Goal: Task Accomplishment & Management: Manage account settings

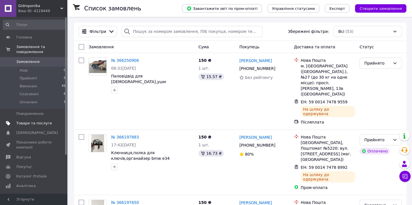
click at [26, 118] on link "Товари та послуги" at bounding box center [34, 123] width 69 height 10
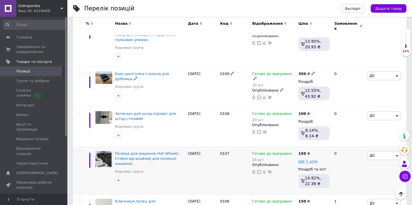
scroll to position [296, 0]
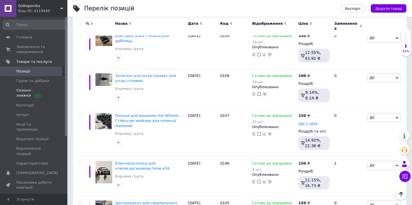
click at [24, 91] on span "Сезонні знижки" at bounding box center [34, 93] width 36 height 10
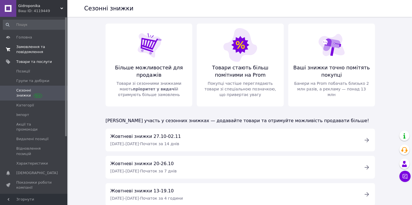
click at [21, 50] on span "Замовлення та повідомлення" at bounding box center [34, 49] width 36 height 10
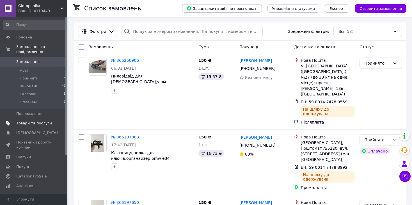
click at [32, 121] on span "Товари та послуги" at bounding box center [34, 123] width 36 height 5
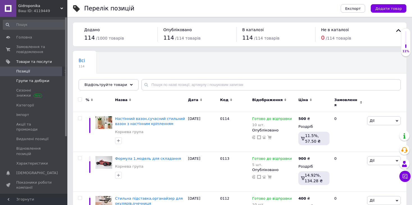
click at [26, 79] on span "Групи та добірки" at bounding box center [32, 80] width 33 height 5
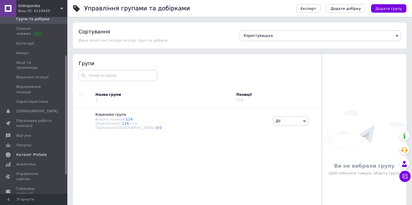
scroll to position [57, 0]
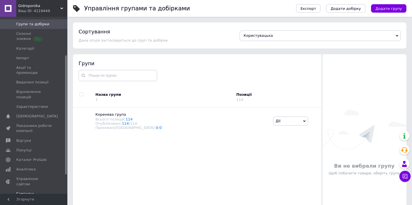
click at [30, 191] on span "Гаманець компанії" at bounding box center [34, 196] width 36 height 10
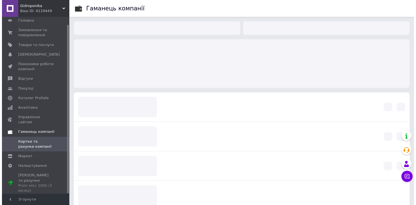
scroll to position [8, 0]
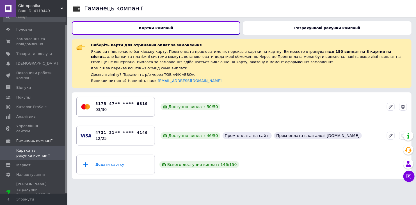
click at [303, 26] on b "Розрахункові рахунки компанії" at bounding box center [327, 28] width 66 height 4
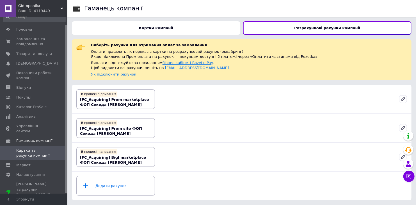
click at [173, 62] on link "бізнес-кабінеті RozetkaPay" at bounding box center [188, 63] width 50 height 4
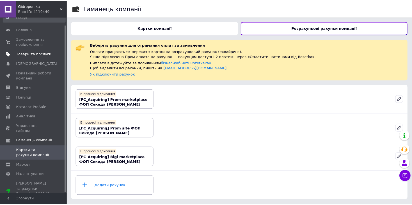
scroll to position [0, 0]
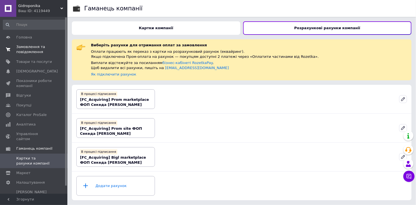
click at [19, 51] on span "Замовлення та повідомлення" at bounding box center [34, 49] width 36 height 10
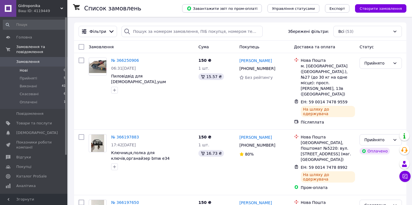
click at [32, 67] on li "Нові 0" at bounding box center [34, 71] width 69 height 8
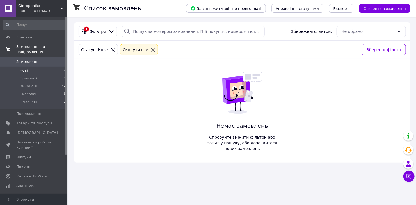
click at [36, 45] on span "Замовлення та повідомлення" at bounding box center [41, 49] width 51 height 10
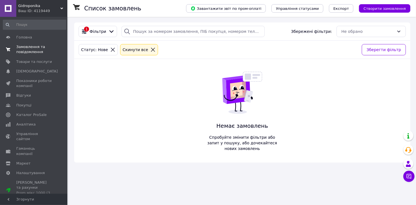
click at [31, 50] on span "Замовлення та повідомлення" at bounding box center [34, 49] width 36 height 10
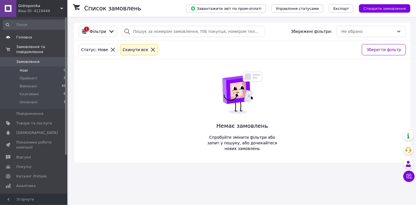
click at [23, 38] on span "Головна" at bounding box center [24, 37] width 16 height 5
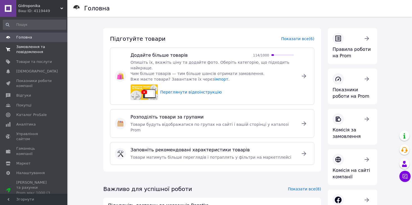
click at [33, 51] on span "Замовлення та повідомлення" at bounding box center [34, 49] width 36 height 10
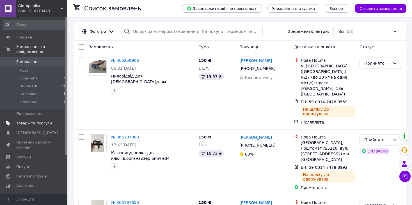
click at [39, 121] on span "Товари та послуги" at bounding box center [34, 123] width 36 height 5
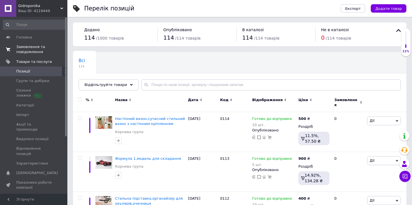
click at [15, 44] on link "Замовлення та повідомлення 0 0" at bounding box center [34, 49] width 69 height 15
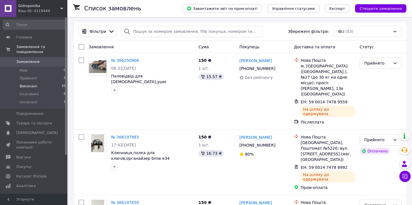
click at [39, 82] on li "Виконані 41" at bounding box center [34, 86] width 69 height 8
